Goal: Feedback & Contribution: Leave review/rating

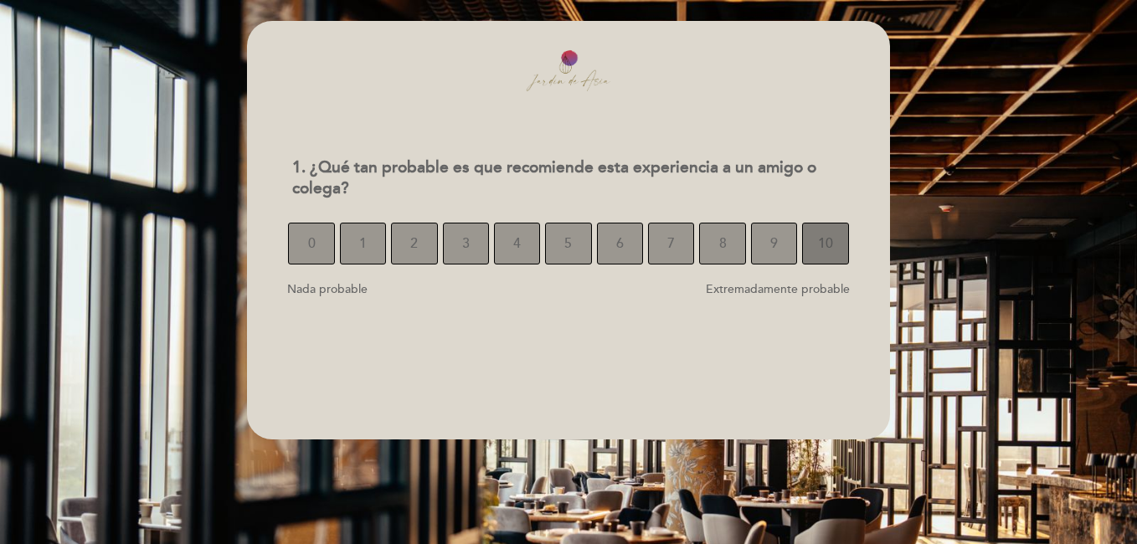
click at [823, 254] on span "10" at bounding box center [825, 243] width 15 height 47
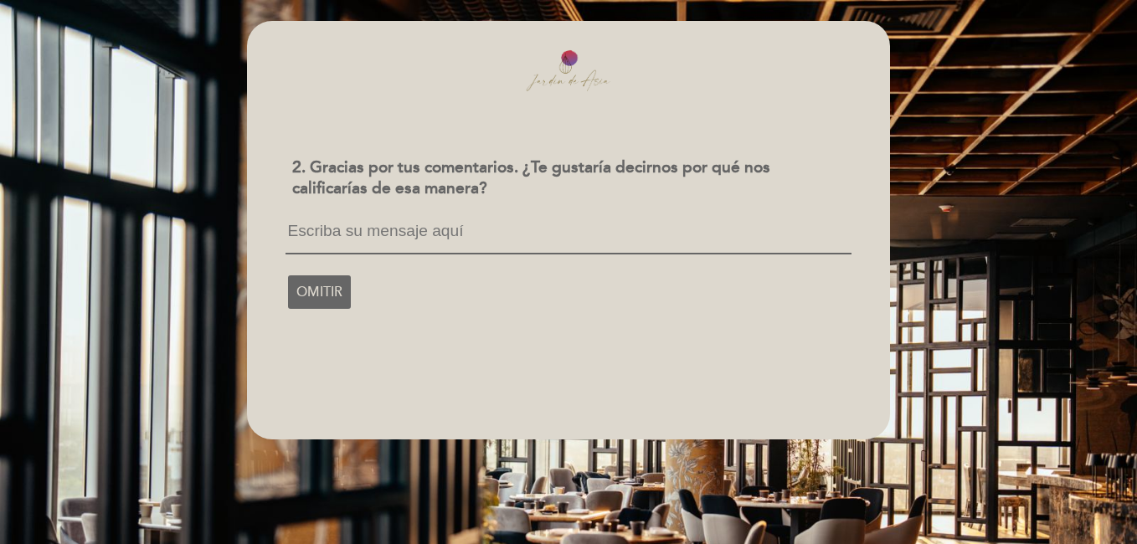
click at [352, 240] on textarea at bounding box center [568, 239] width 565 height 32
type textarea "l"
type textarea "L"
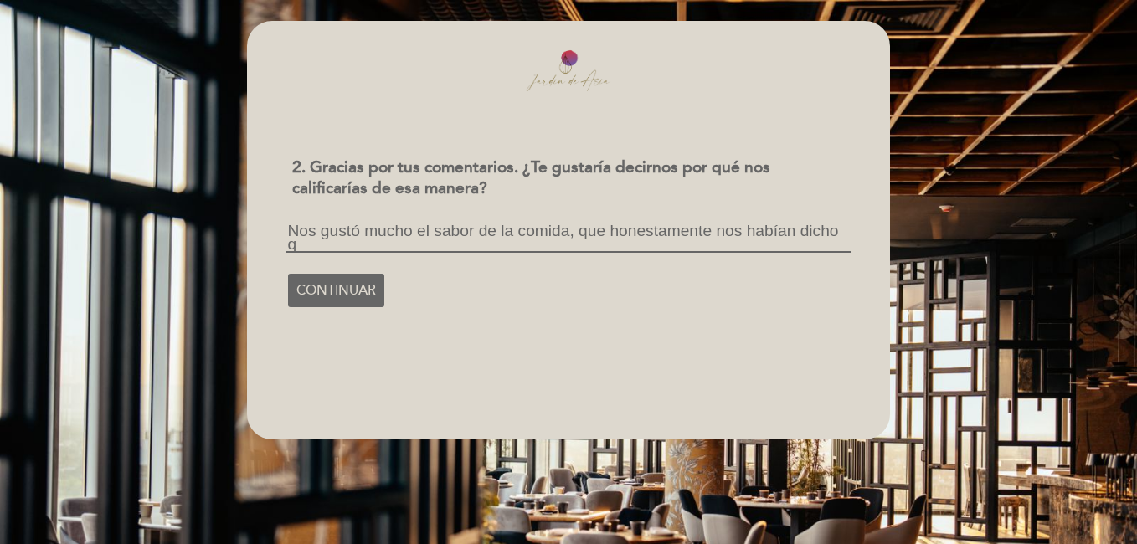
scroll to position [2, 0]
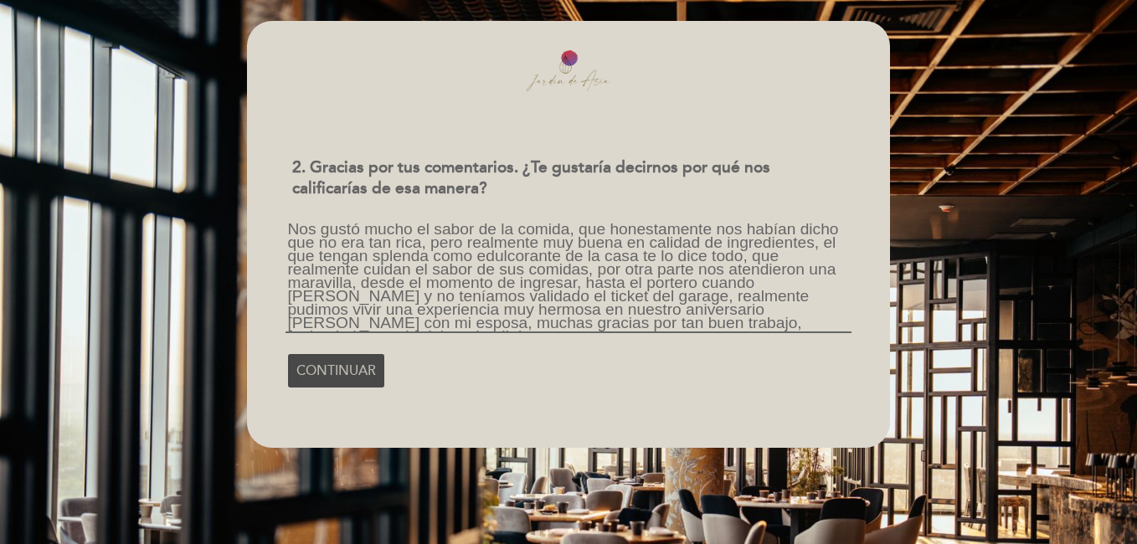
type textarea "Nos gustó mucho el sabor de la comida, que honestamente nos habían dicho que no…"
click at [354, 373] on span "CONTINUAR" at bounding box center [337, 371] width 80 height 47
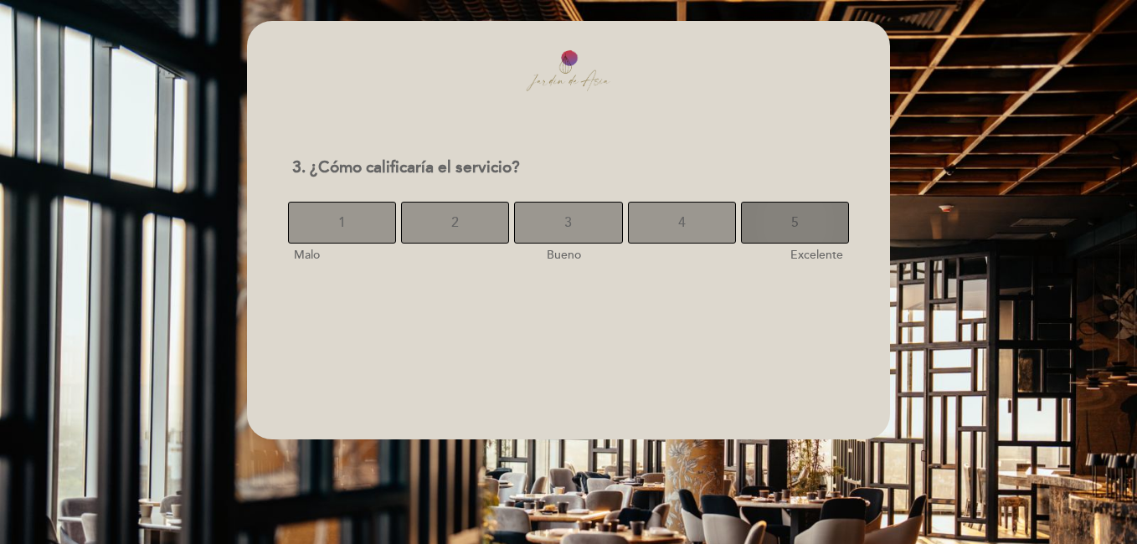
click at [796, 215] on span "5" at bounding box center [796, 222] width 8 height 47
click at [802, 220] on button "5" at bounding box center [795, 223] width 108 height 42
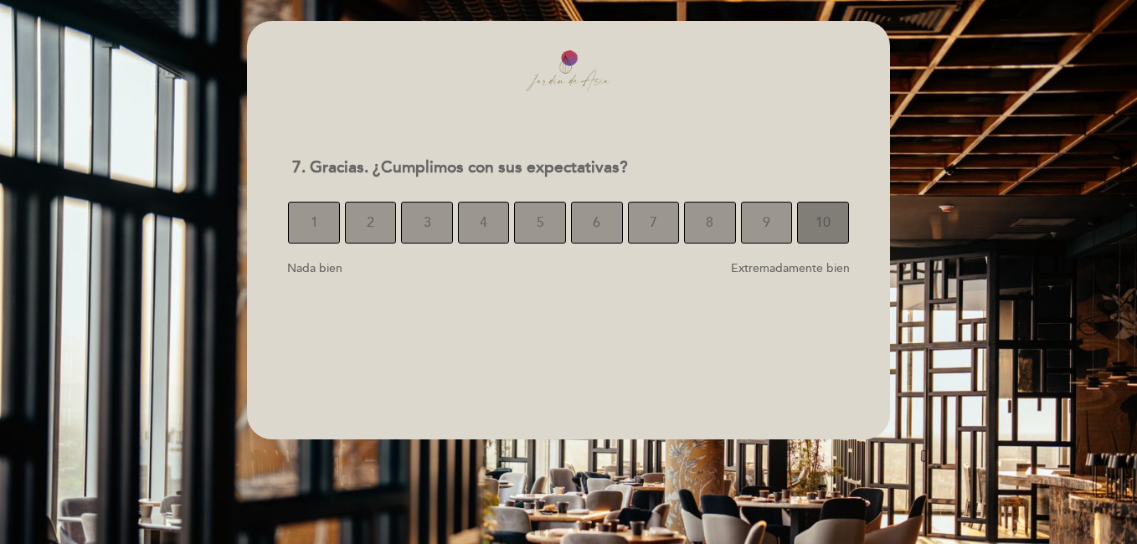
click at [829, 222] on span "10" at bounding box center [823, 222] width 15 height 47
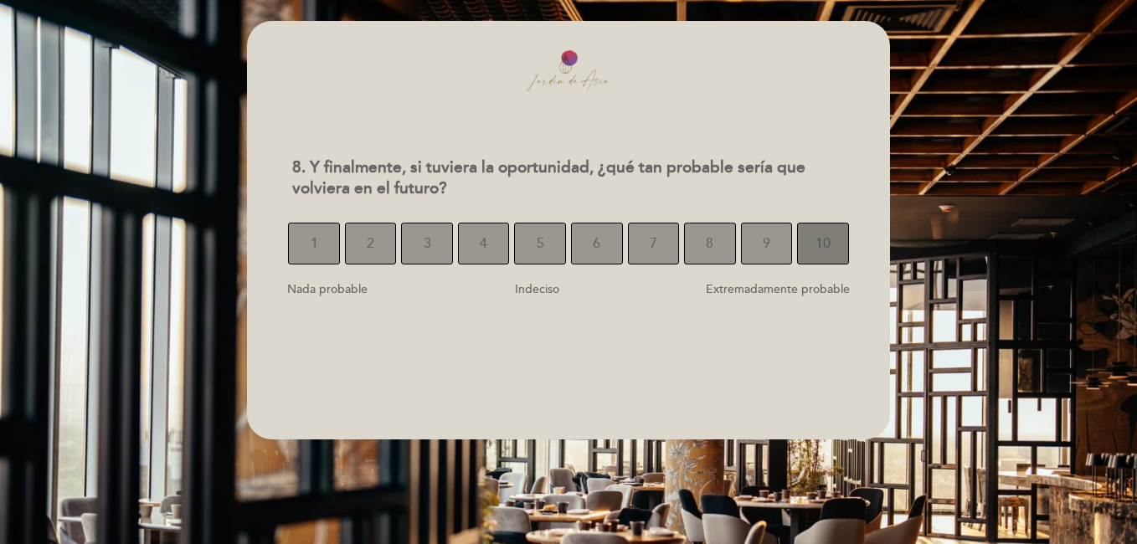
click at [829, 251] on span "10" at bounding box center [823, 243] width 15 height 47
select select "es"
